Goal: Task Accomplishment & Management: Use online tool/utility

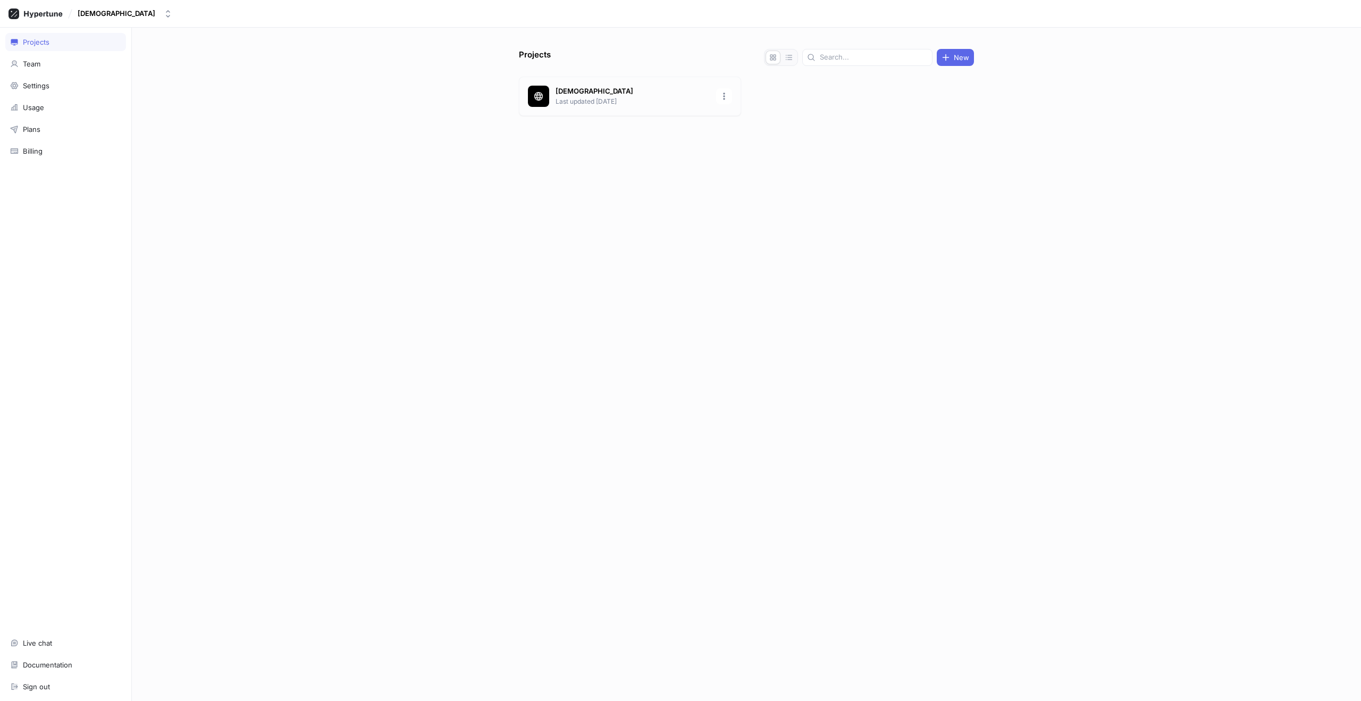
click at [606, 77] on div "KarmaSuite Last updated [DATE]" at bounding box center [630, 96] width 222 height 39
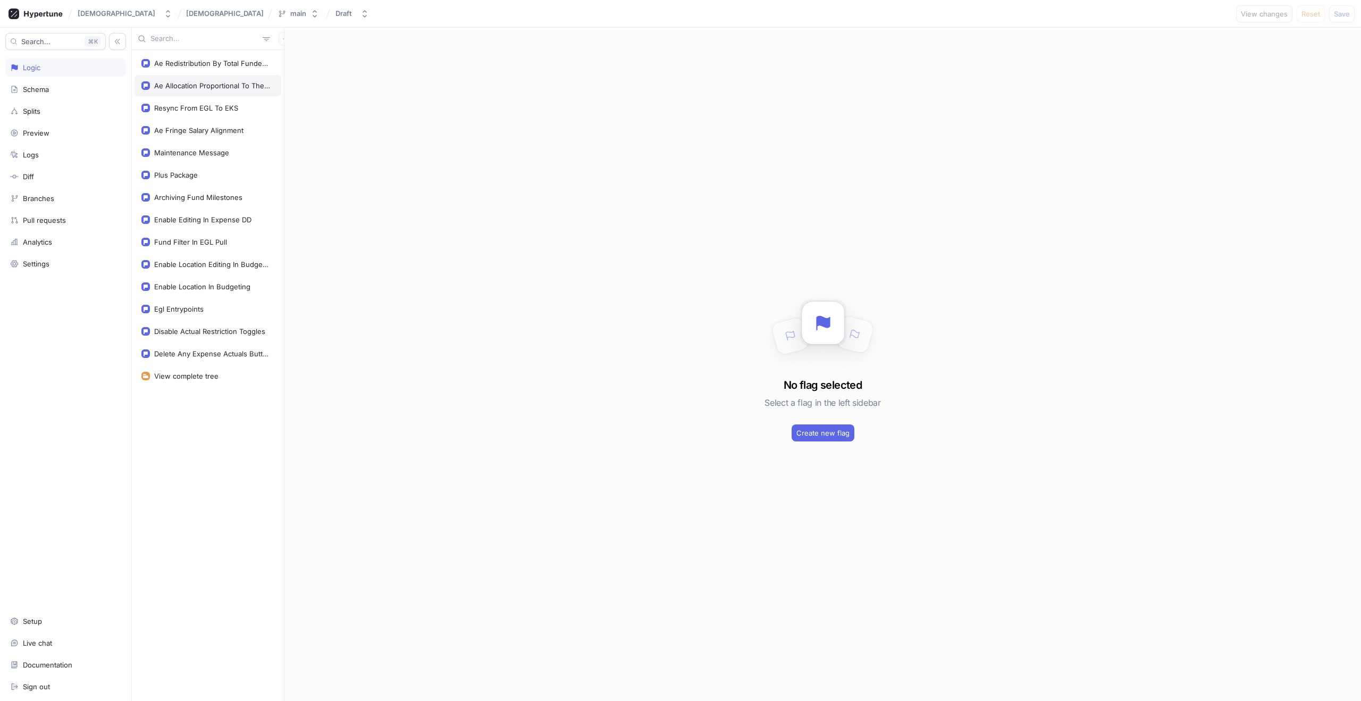
click at [230, 80] on div "Ae Allocation Proportional To The Burn Rate" at bounding box center [208, 85] width 147 height 21
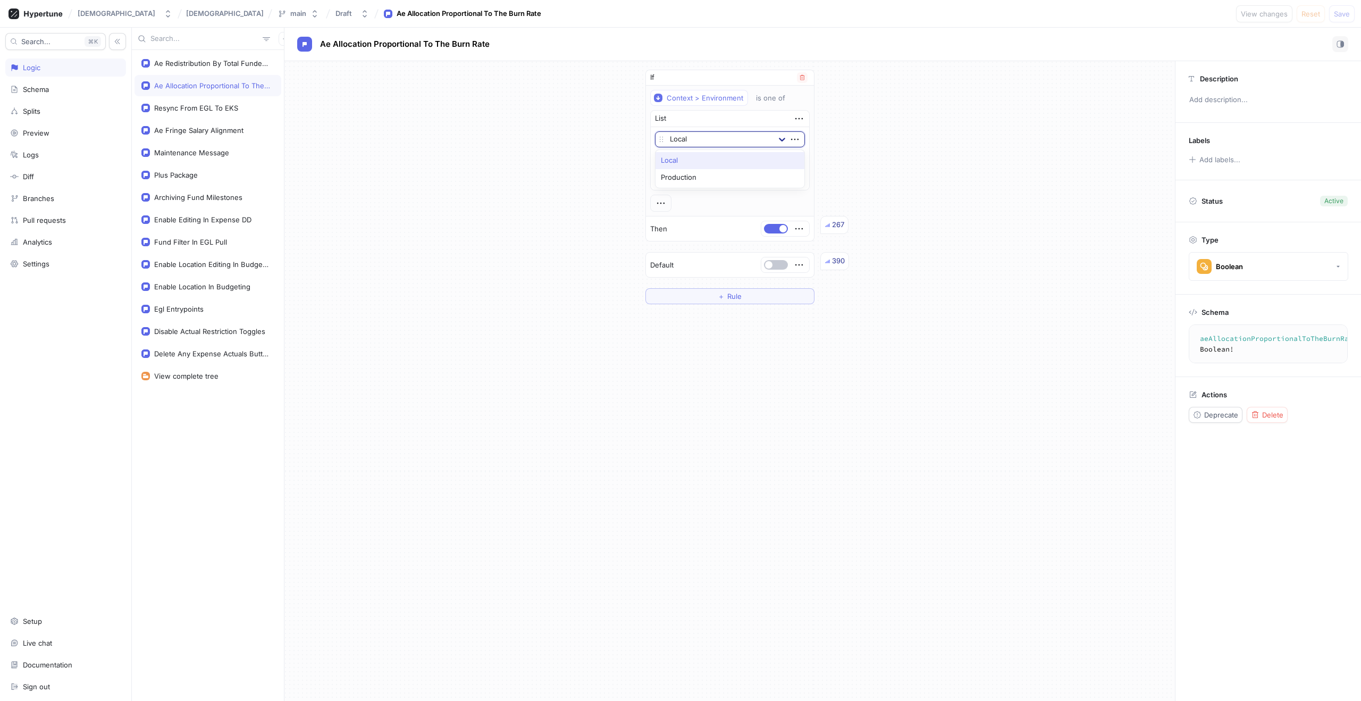
click at [784, 139] on icon at bounding box center [782, 140] width 6 height 4
click at [797, 160] on icon "button" at bounding box center [795, 158] width 12 height 12
click at [807, 171] on div "Delete" at bounding box center [837, 177] width 90 height 18
click at [796, 140] on icon "button" at bounding box center [795, 139] width 12 height 12
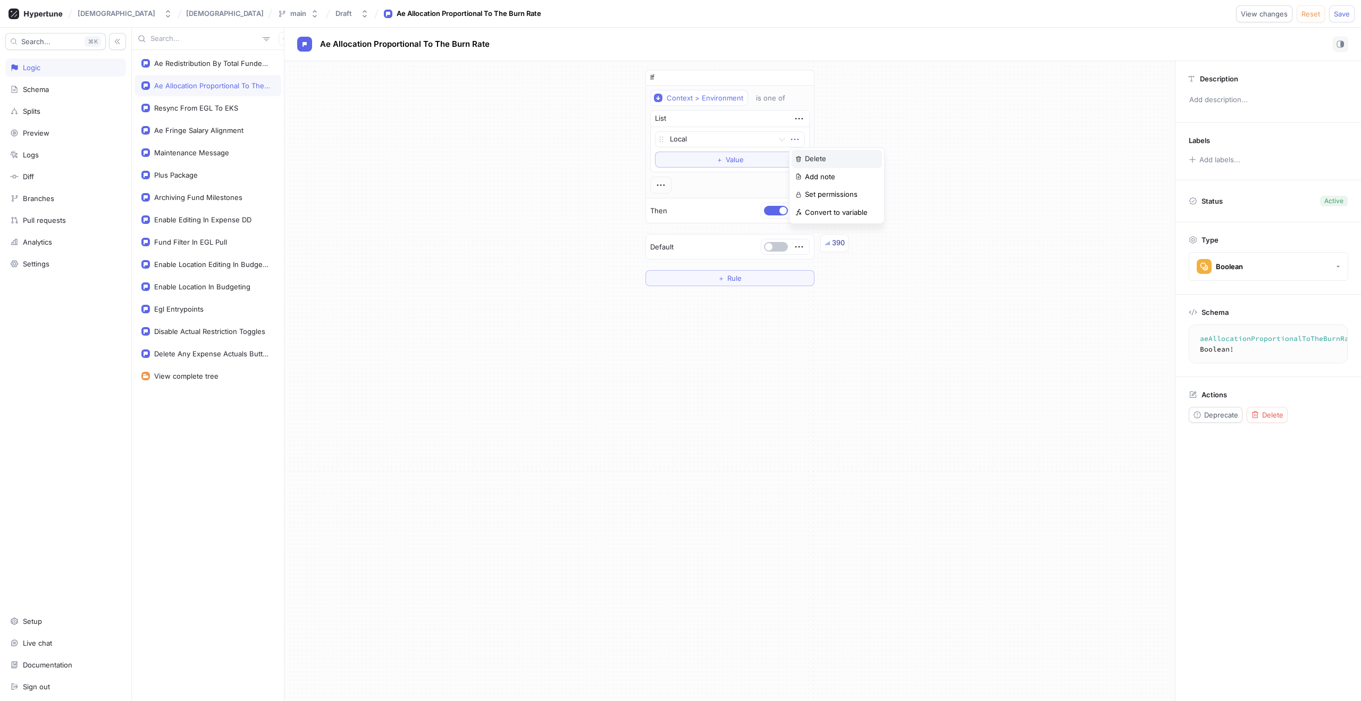
click at [804, 156] on div "Delete" at bounding box center [837, 159] width 90 height 18
click at [780, 193] on span "button" at bounding box center [783, 190] width 7 height 7
click at [1344, 13] on span "Save" at bounding box center [1342, 14] width 16 height 6
